Goal: Information Seeking & Learning: Understand process/instructions

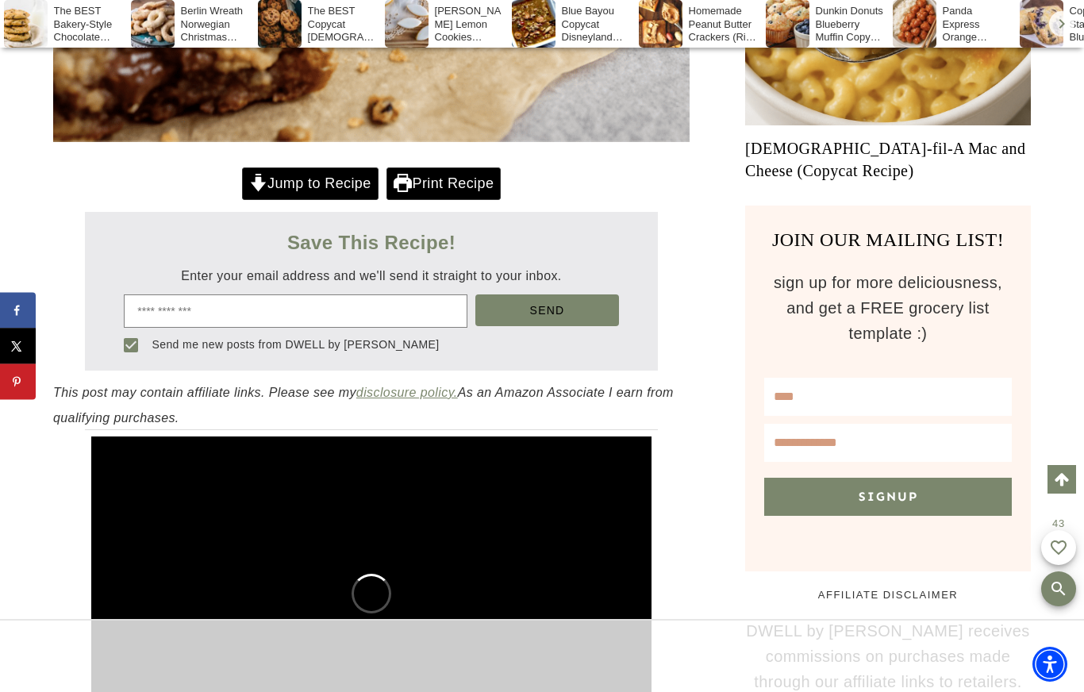
click at [295, 192] on link "Jump to Recipe" at bounding box center [310, 183] width 137 height 33
